Goal: Information Seeking & Learning: Find specific fact

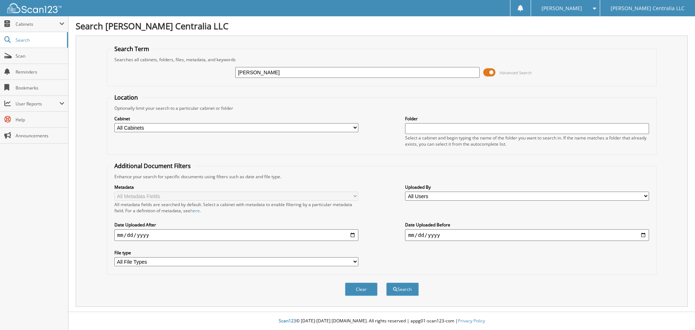
type input "[PERSON_NAME]"
click at [386, 283] on button "Search" at bounding box center [402, 289] width 33 height 13
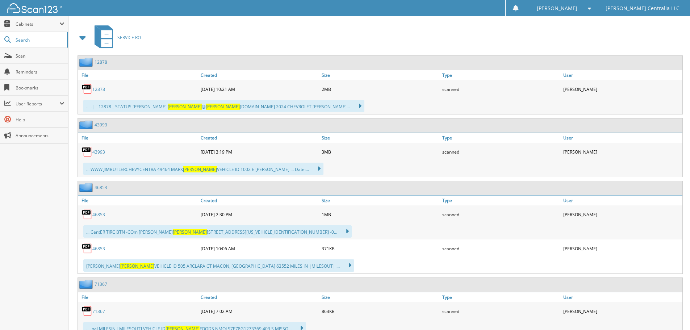
scroll to position [326, 0]
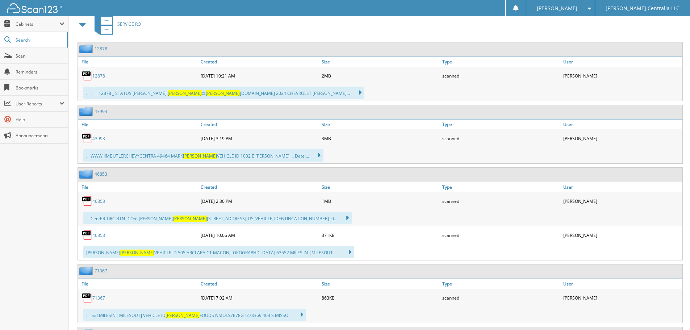
click at [83, 25] on span at bounding box center [83, 24] width 10 height 13
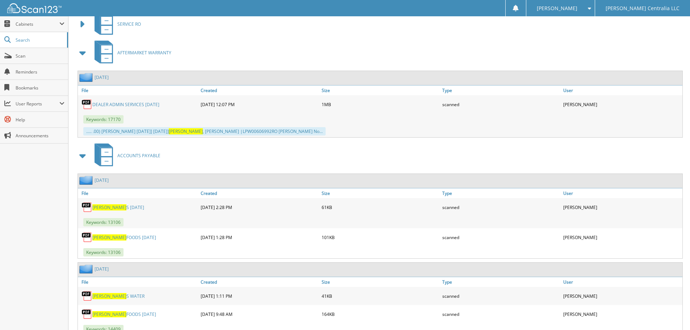
click at [81, 50] on span at bounding box center [83, 52] width 10 height 13
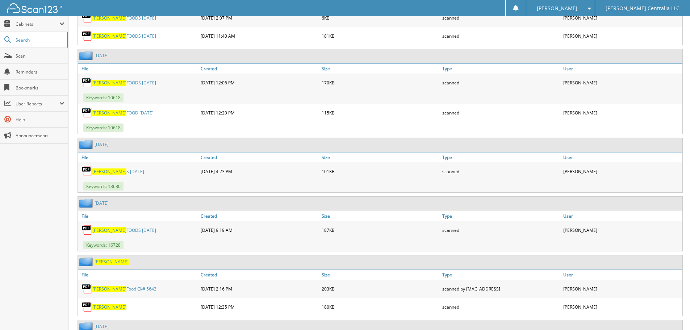
scroll to position [1268, 0]
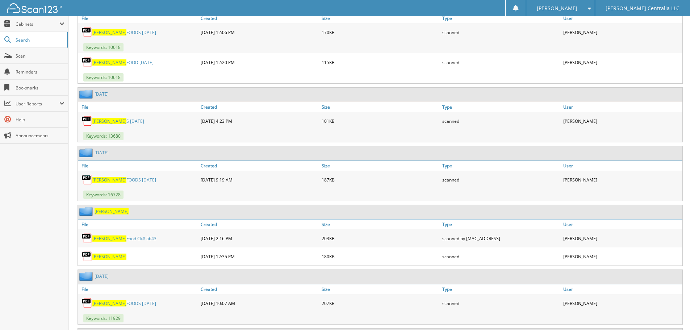
click at [105, 255] on span "[PERSON_NAME]" at bounding box center [109, 257] width 34 height 6
click at [34, 59] on link "Scan" at bounding box center [34, 56] width 68 height 16
